Goal: Task Accomplishment & Management: Use online tool/utility

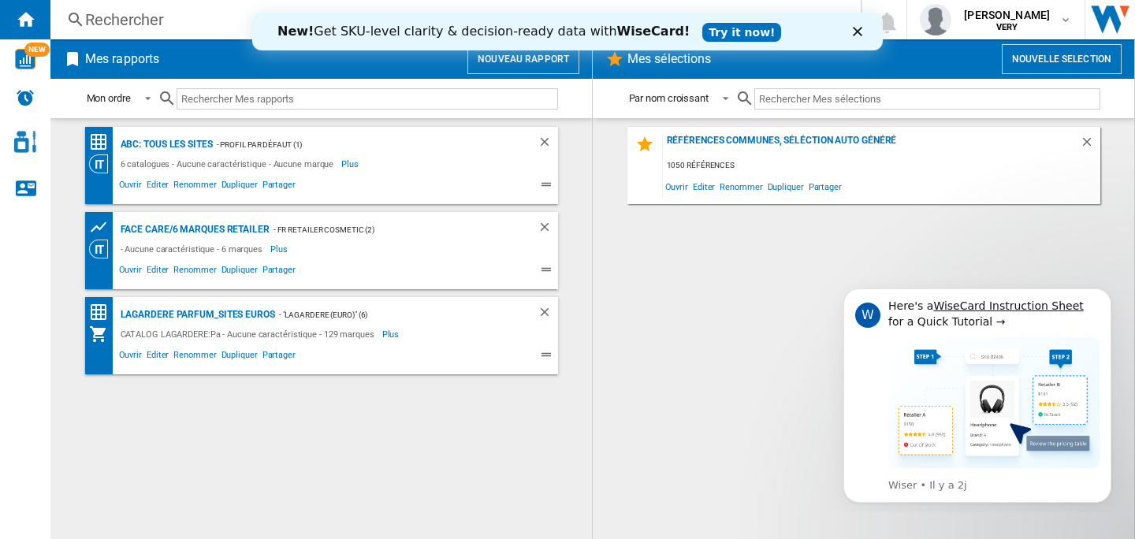
click at [123, 23] on div "Rechercher" at bounding box center [452, 20] width 734 height 22
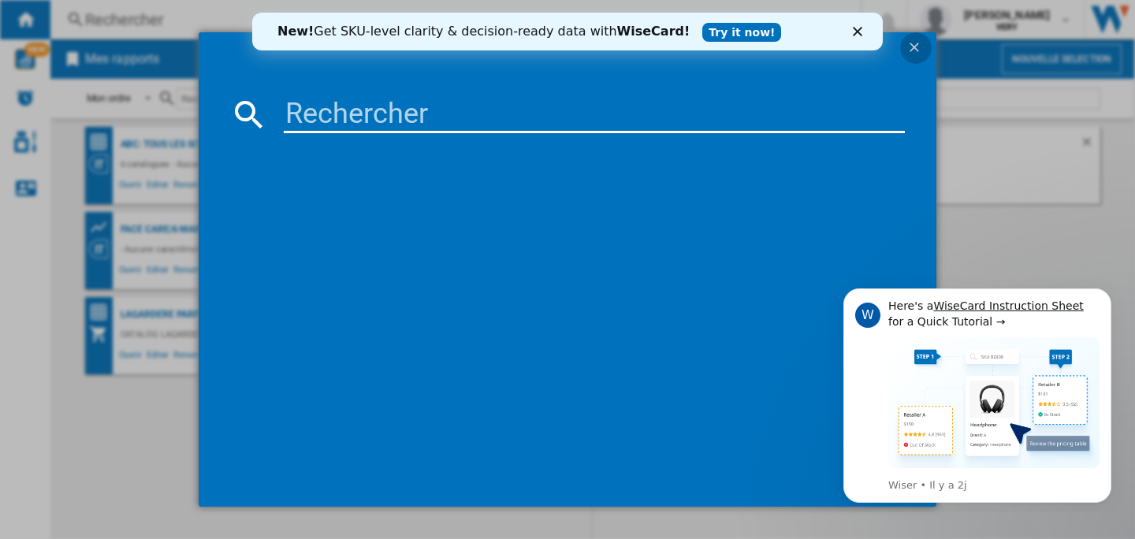
click at [919, 46] on ng-md-icon "getI18NText('BUTTONS.CLOSE_DIALOG')" at bounding box center [915, 48] width 19 height 19
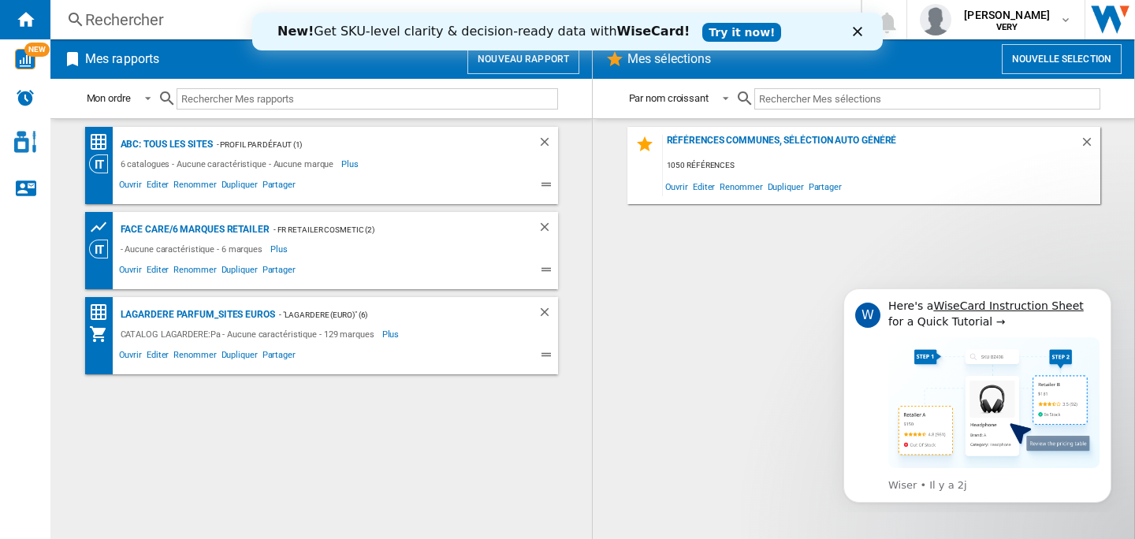
click at [500, 62] on button "Nouveau rapport" at bounding box center [523, 59] width 112 height 30
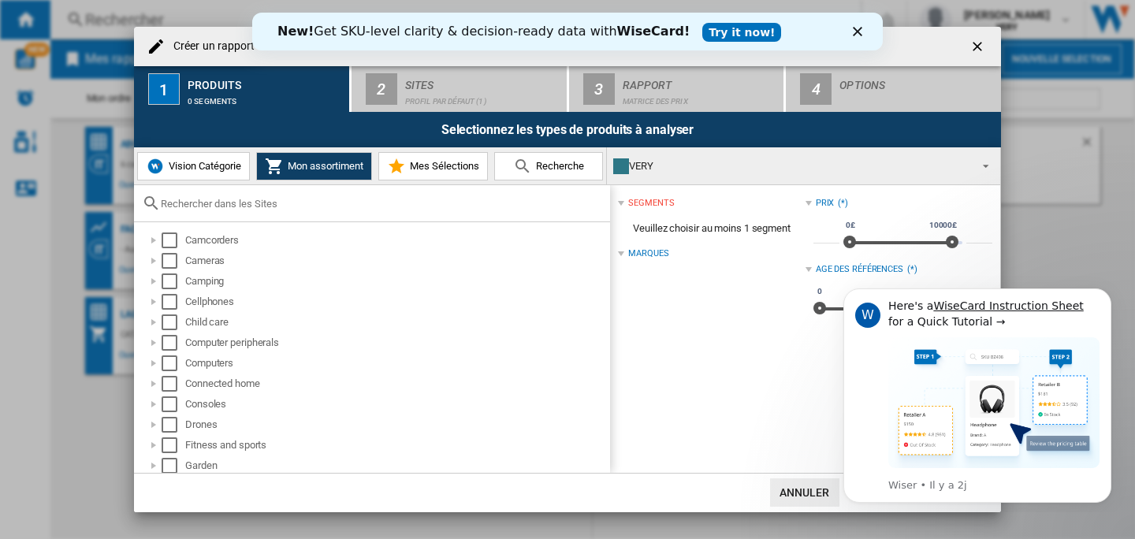
click at [203, 164] on span "Vision Catégorie" at bounding box center [203, 166] width 76 height 12
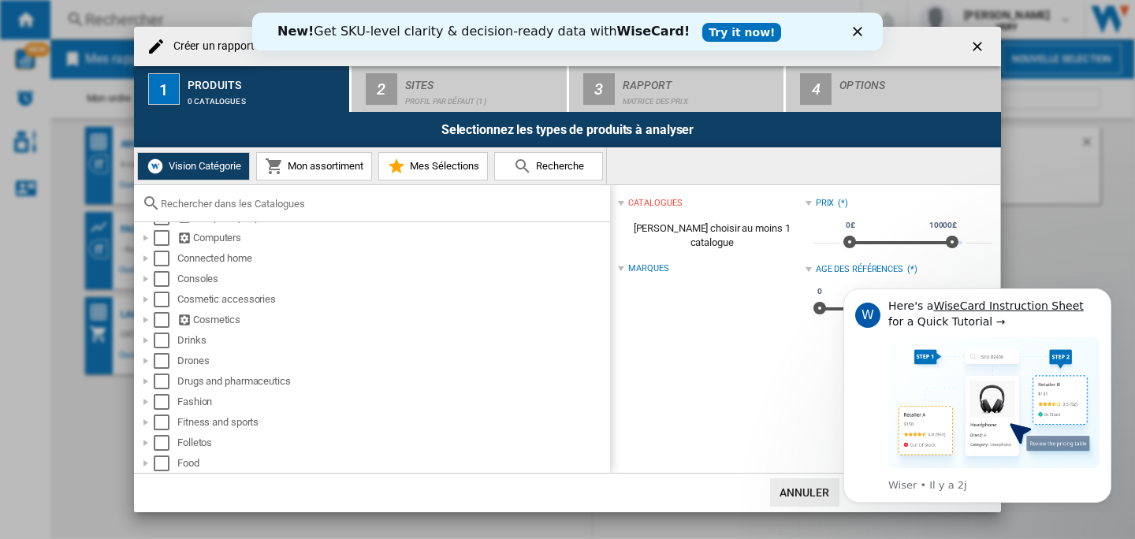
scroll to position [330, 0]
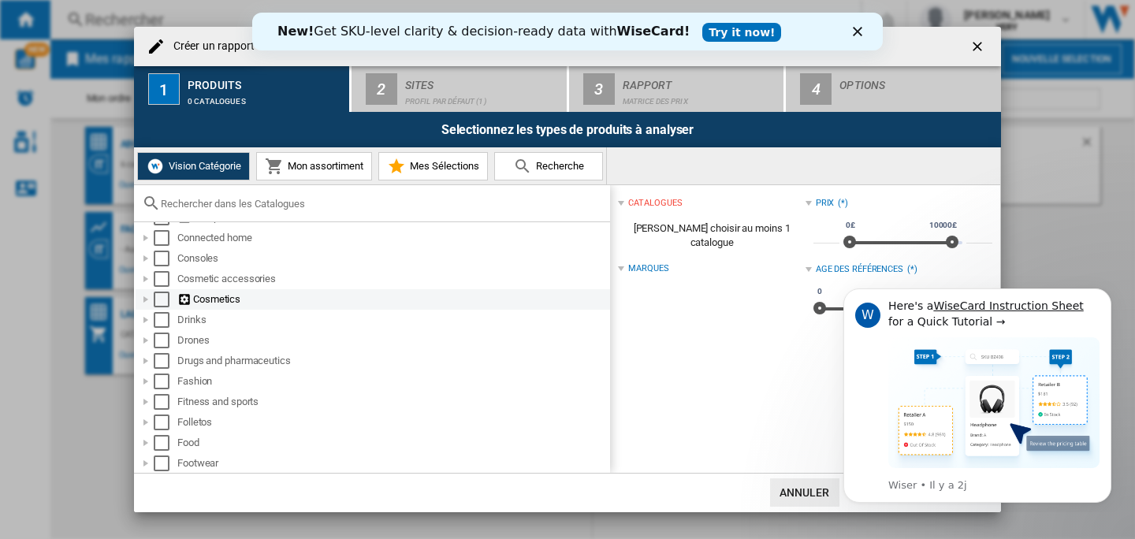
click at [150, 296] on div at bounding box center [146, 300] width 16 height 16
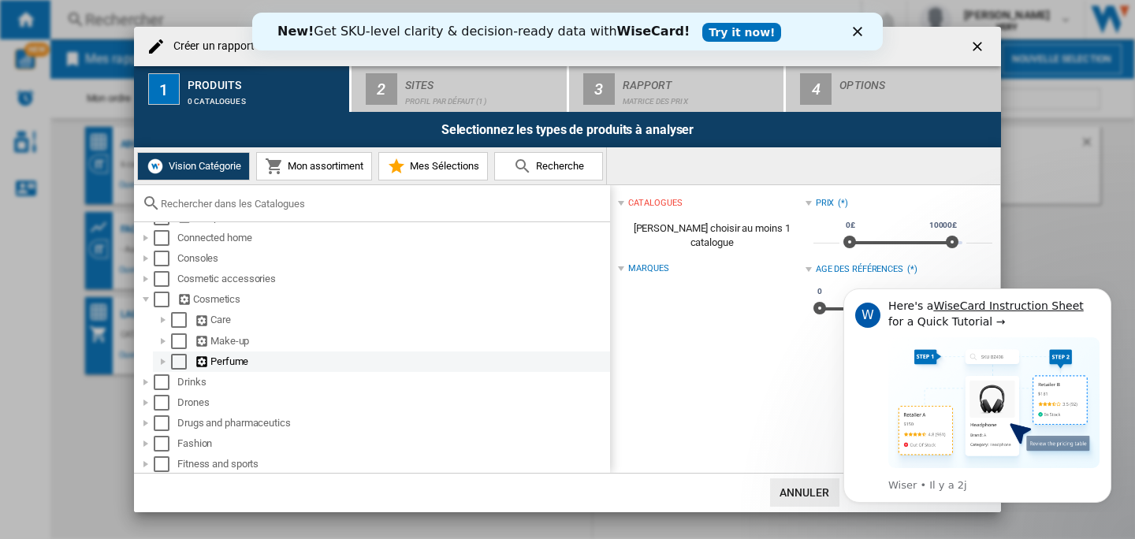
click at [175, 362] on div "Select" at bounding box center [179, 362] width 16 height 16
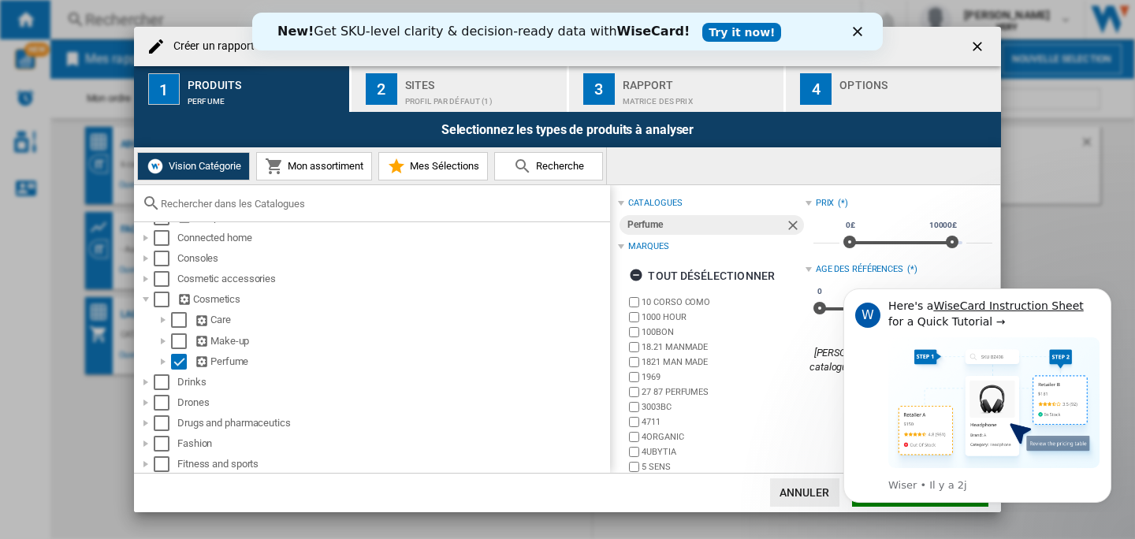
click at [472, 92] on div "Profil par défaut (1)" at bounding box center [482, 97] width 155 height 17
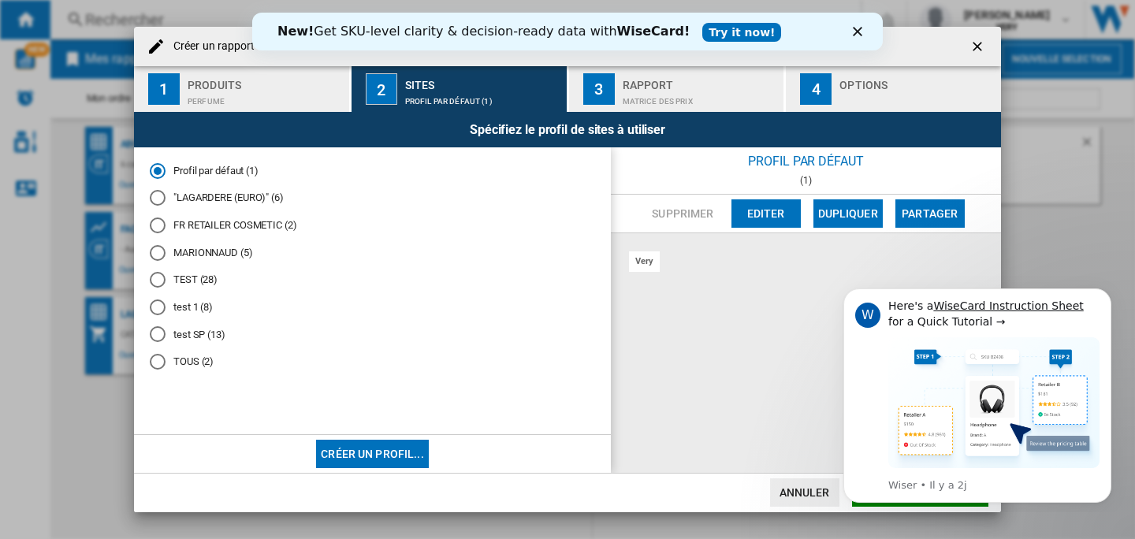
click at [754, 210] on button "Editer" at bounding box center [765, 213] width 69 height 28
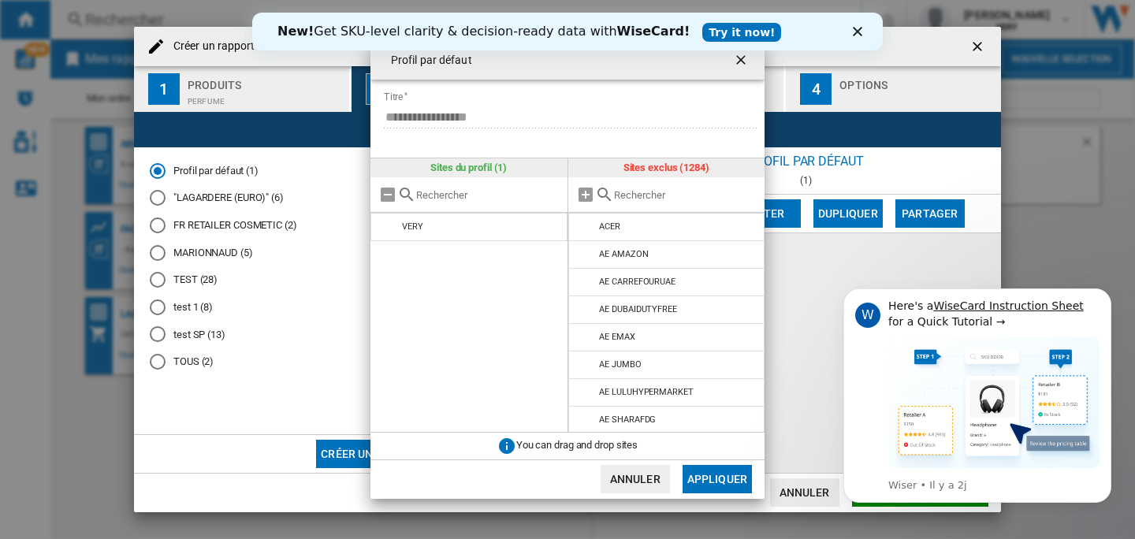
click at [663, 199] on input "text" at bounding box center [685, 195] width 143 height 12
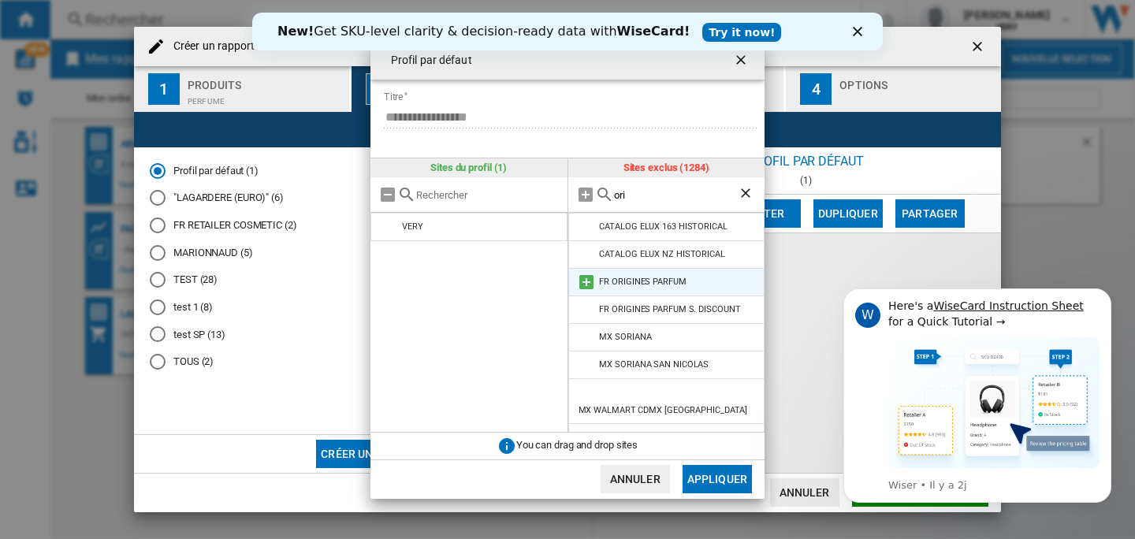
type input "ori"
click at [585, 281] on md-icon at bounding box center [586, 282] width 19 height 19
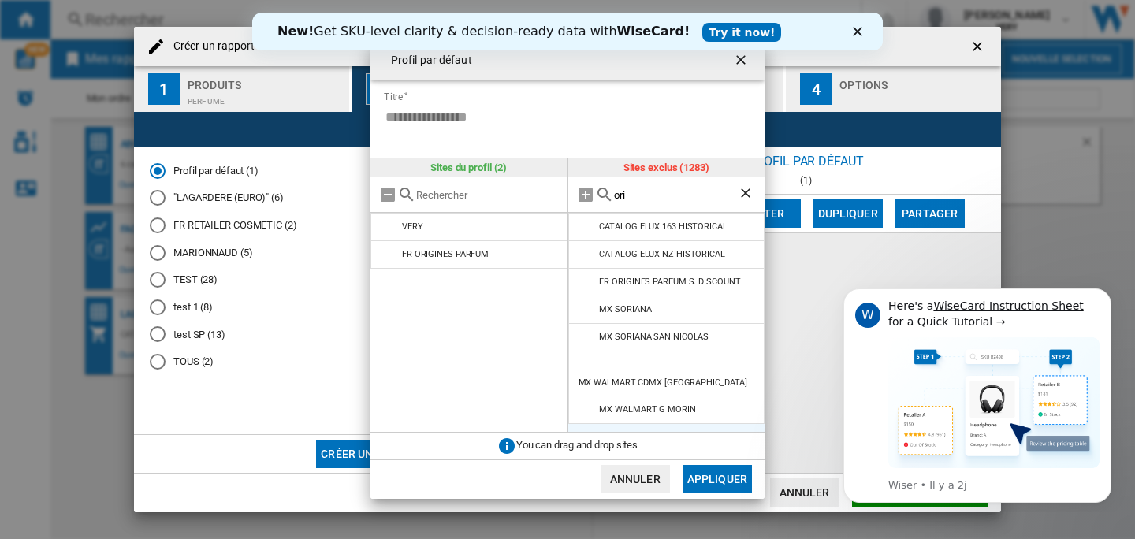
click at [741, 197] on ng-md-icon "Effacer la recherche" at bounding box center [747, 194] width 19 height 19
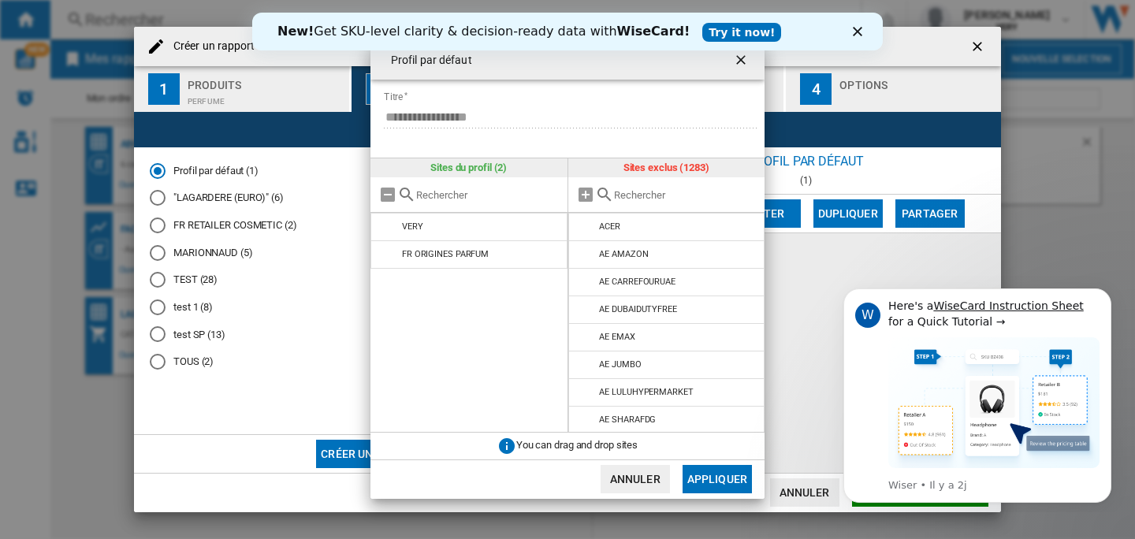
click at [718, 195] on input "text" at bounding box center [685, 195] width 143 height 12
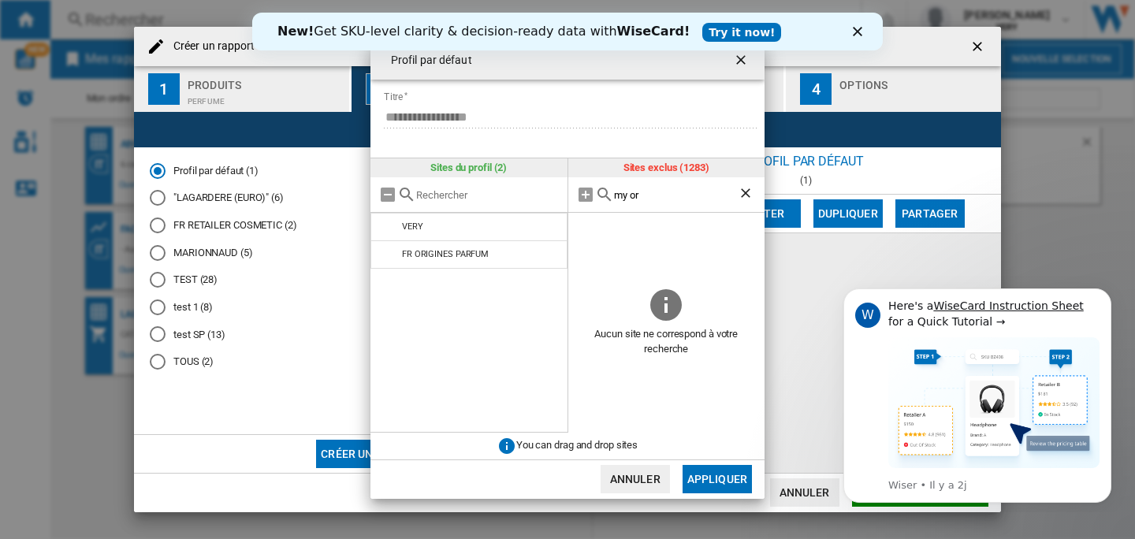
type input "my or"
click at [730, 477] on button "Appliquer" at bounding box center [716, 479] width 69 height 28
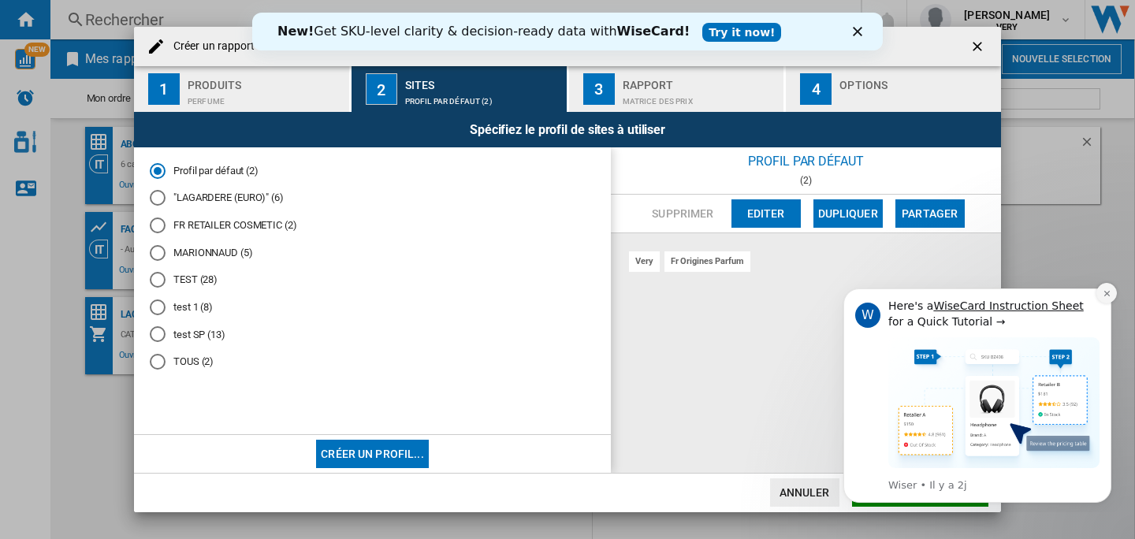
click at [1106, 295] on icon "Dismiss notification" at bounding box center [1106, 293] width 9 height 9
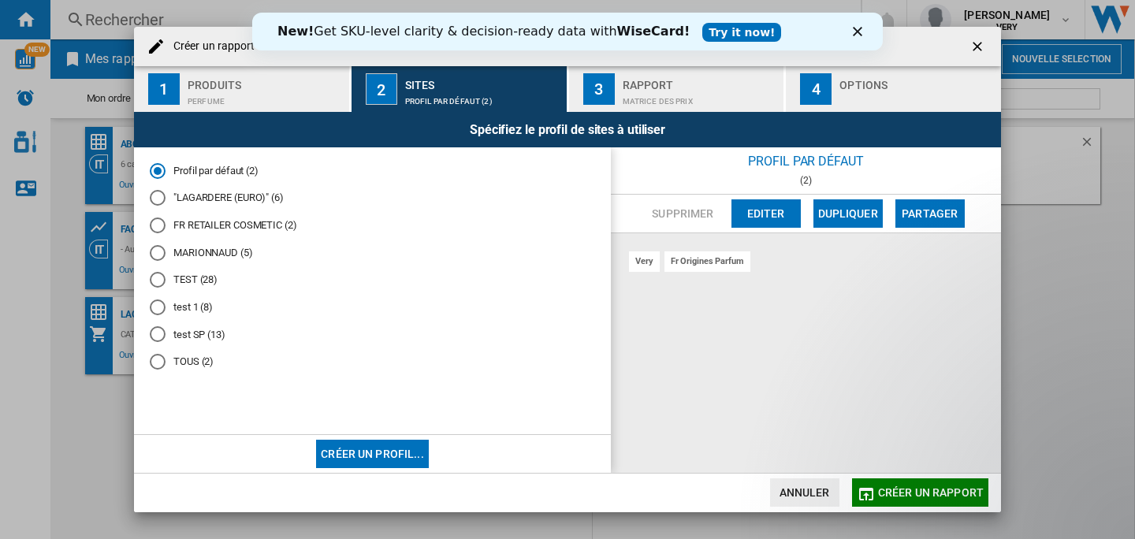
click at [910, 485] on button "Créer un rapport" at bounding box center [920, 492] width 136 height 28
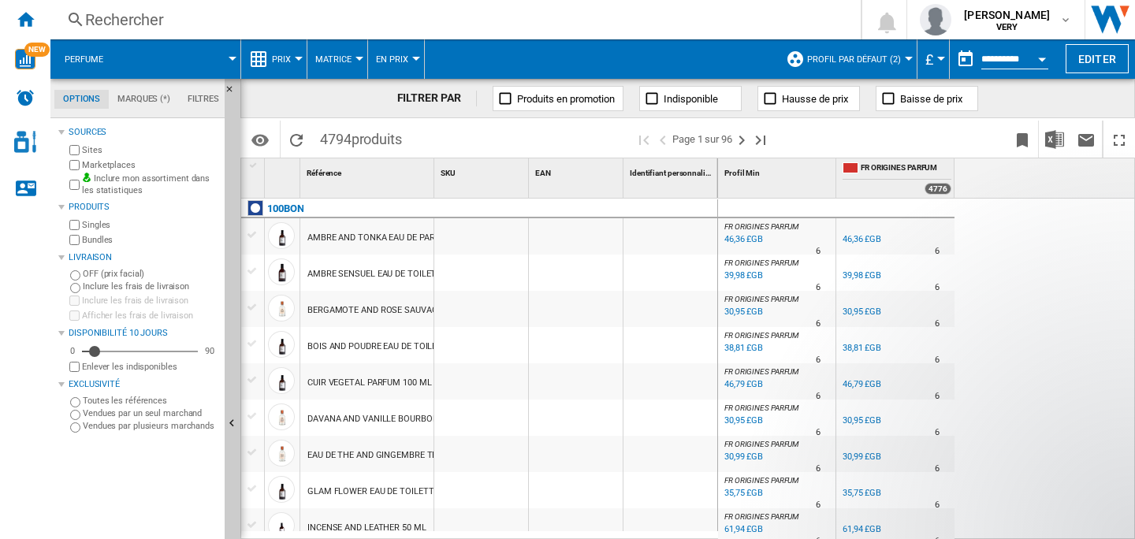
click at [861, 240] on div "46,36 £GB" at bounding box center [861, 239] width 39 height 10
